Goal: Transaction & Acquisition: Subscribe to service/newsletter

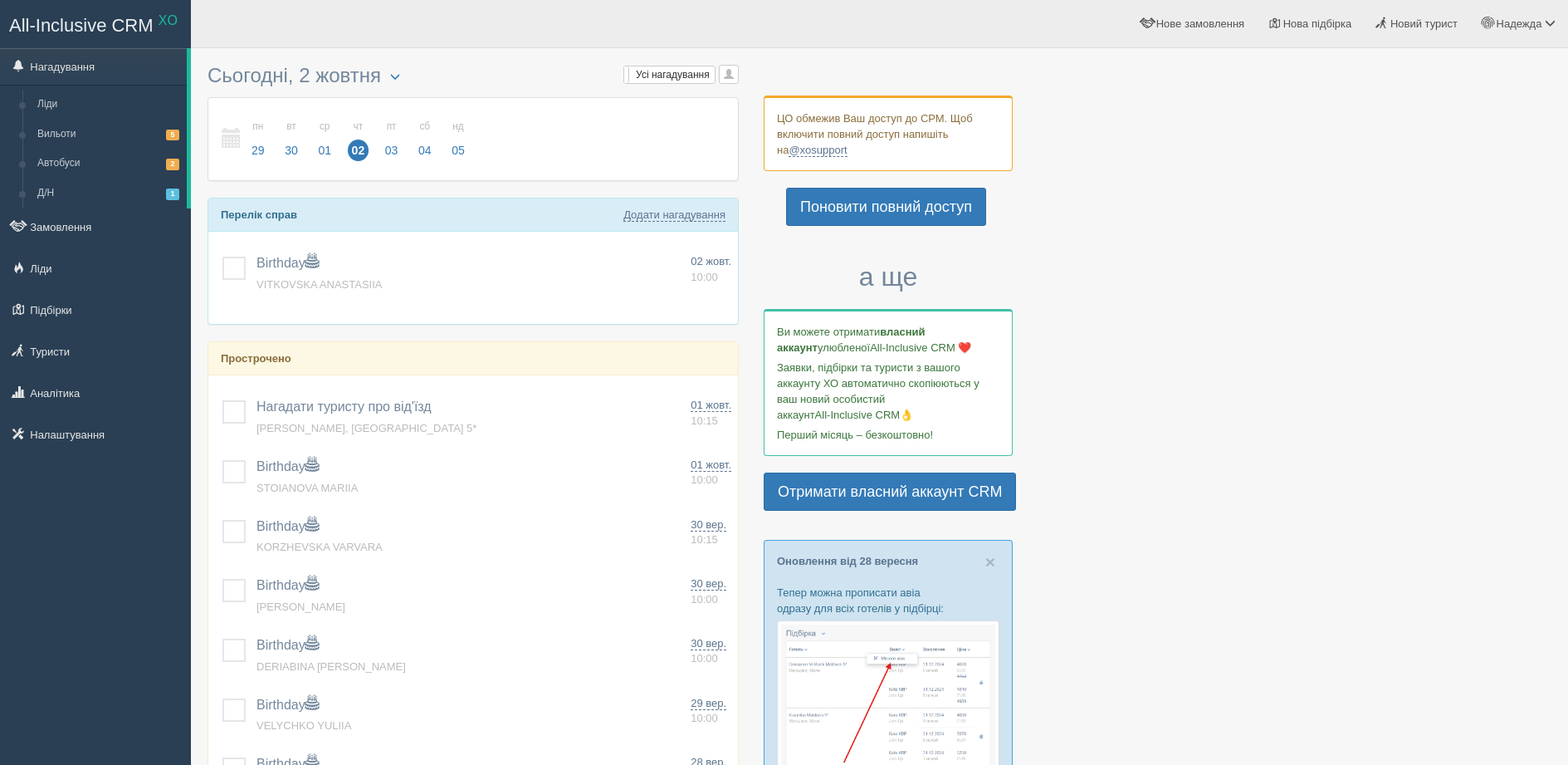
click at [69, 24] on span "All-Inclusive CRM" at bounding box center [81, 24] width 144 height 21
click at [1316, 21] on span "Нова підбірка" at bounding box center [1317, 24] width 69 height 13
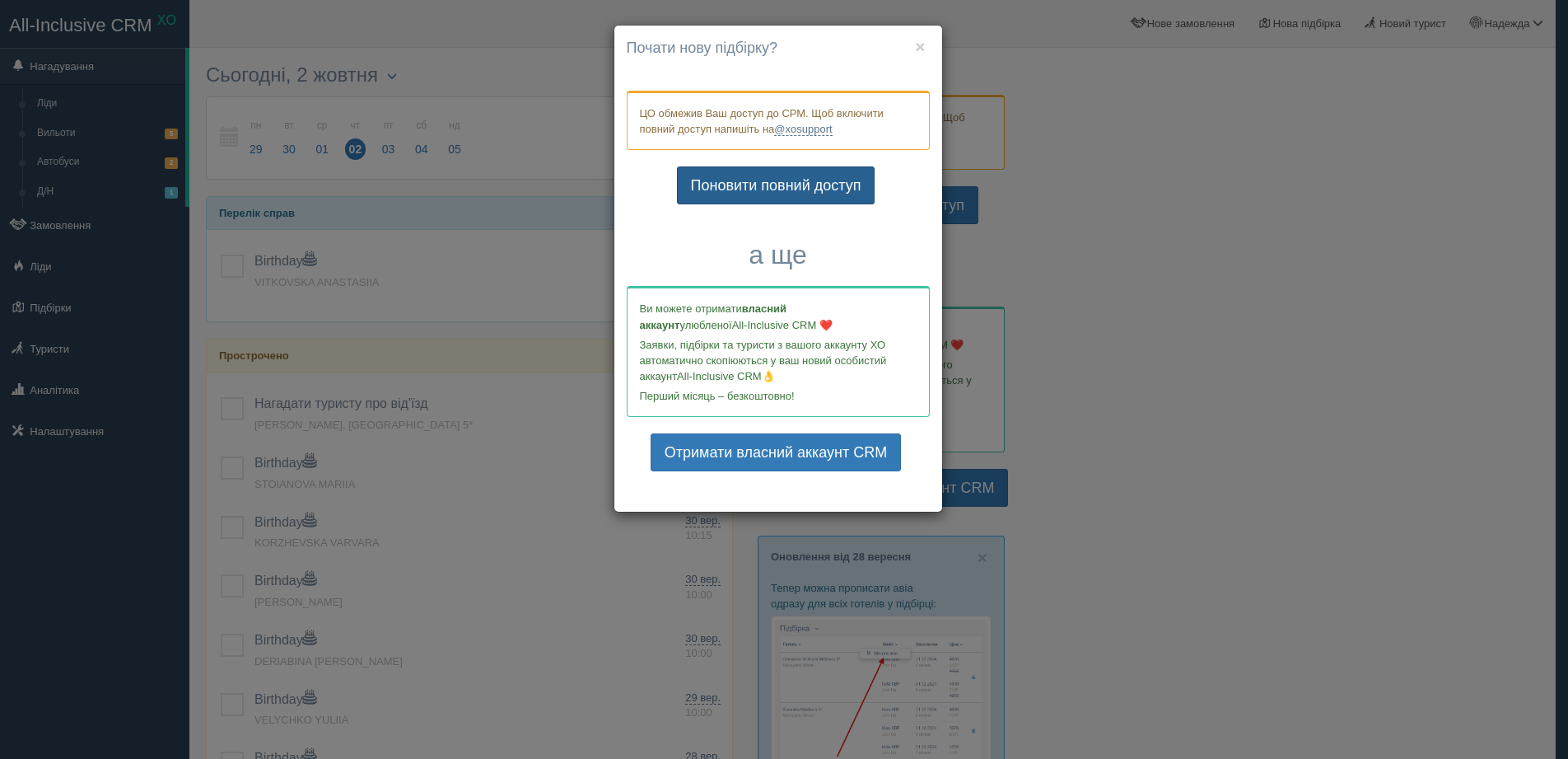
click at [751, 183] on link "Поновити повний доступ" at bounding box center [776, 185] width 199 height 38
